Goal: Navigation & Orientation: Find specific page/section

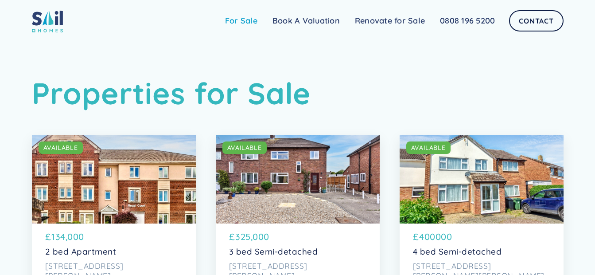
click at [240, 20] on link "For Sale" at bounding box center [241, 21] width 47 height 18
click at [368, 21] on link "Renovate for Sale" at bounding box center [389, 21] width 85 height 18
